Goal: Entertainment & Leisure: Consume media (video, audio)

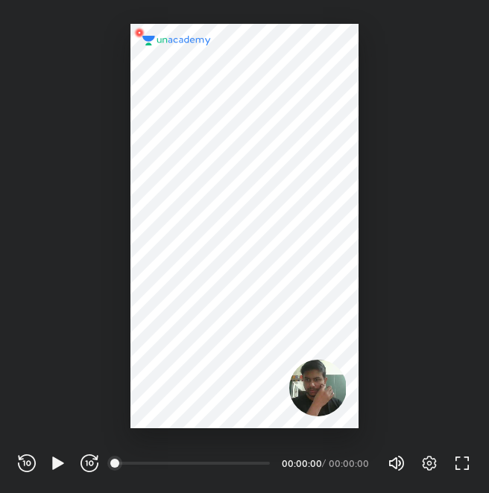
scroll to position [493, 489]
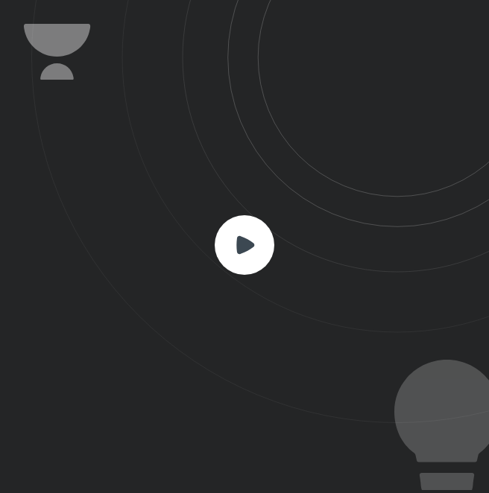
click at [247, 281] on icon at bounding box center [260, 211] width 458 height 423
click at [249, 259] on rect at bounding box center [245, 245] width 60 height 60
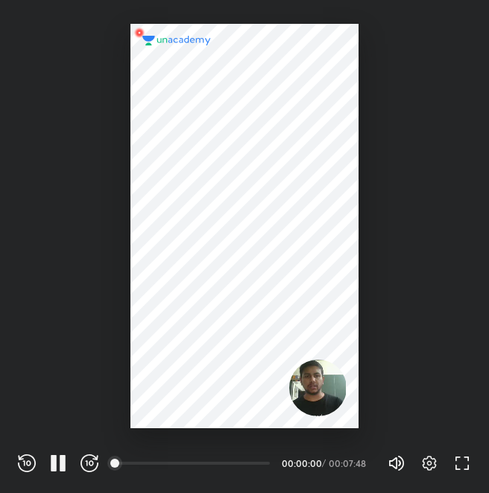
click at [248, 256] on div at bounding box center [244, 227] width 228 height 406
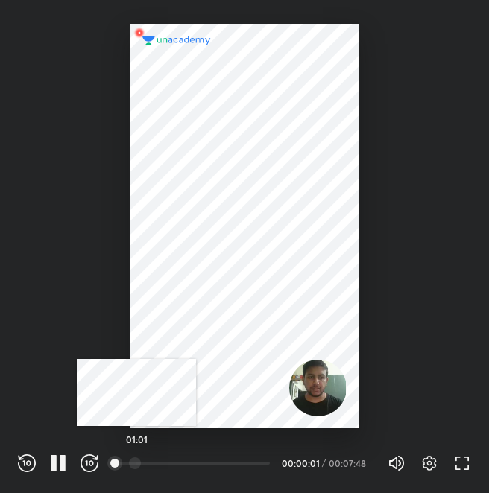
click at [141, 460] on div at bounding box center [135, 464] width 12 height 12
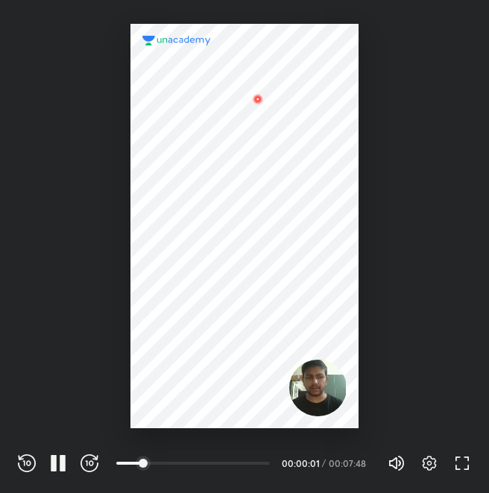
click at [181, 455] on div "02:27" at bounding box center [198, 464] width 165 height 18
click at [193, 465] on div at bounding box center [199, 464] width 12 height 12
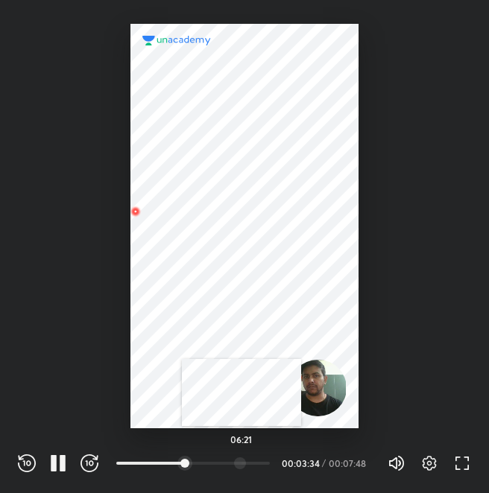
click at [242, 462] on div at bounding box center [240, 464] width 12 height 12
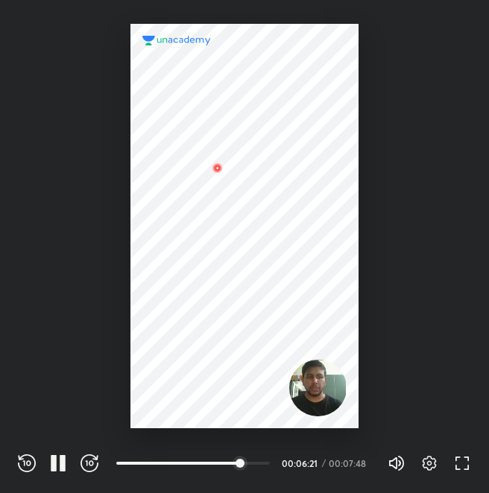
click at [67, 453] on div "REWIND (J) PAUSE (K) FORWARD (L) 06:21 00:06:21 / 00:07:48 Volume (M) 100% Sett…" at bounding box center [244, 463] width 453 height 22
click at [190, 321] on div at bounding box center [244, 227] width 228 height 406
